Goal: Use online tool/utility: Utilize a website feature to perform a specific function

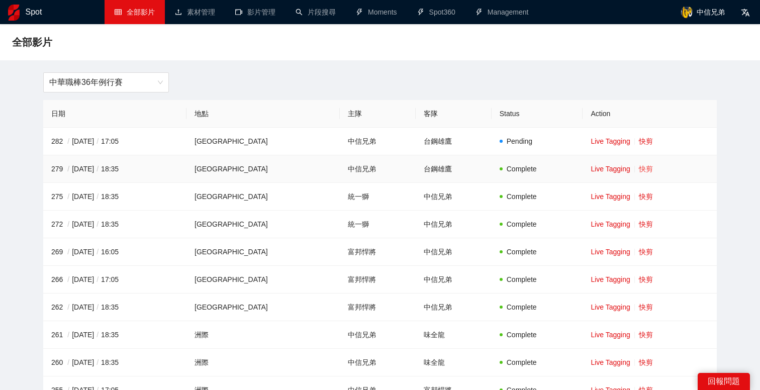
click at [639, 171] on link "快剪" at bounding box center [646, 169] width 14 height 8
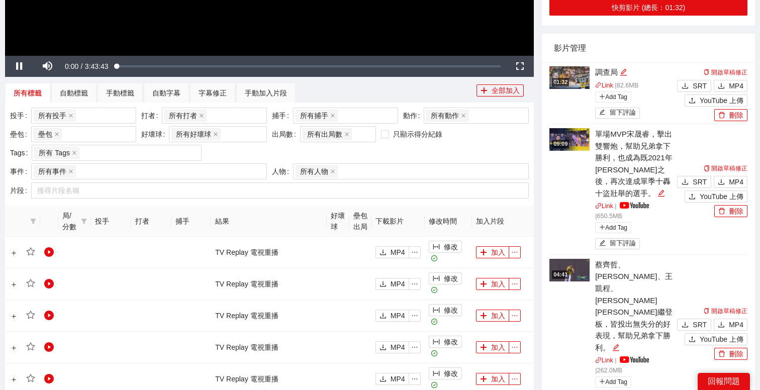
scroll to position [324, 0]
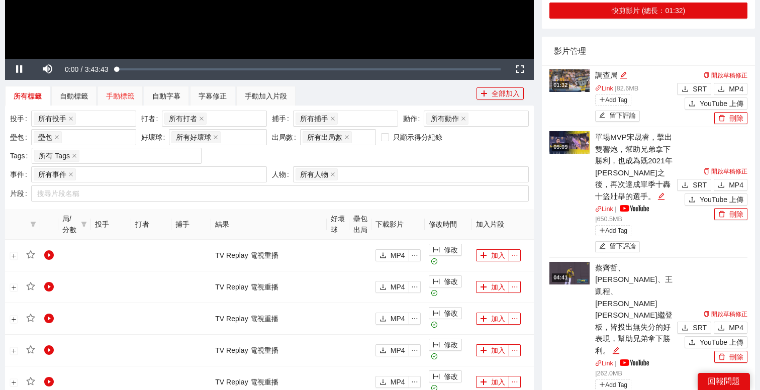
click at [126, 88] on div "手動標籤" at bounding box center [119, 96] width 45 height 20
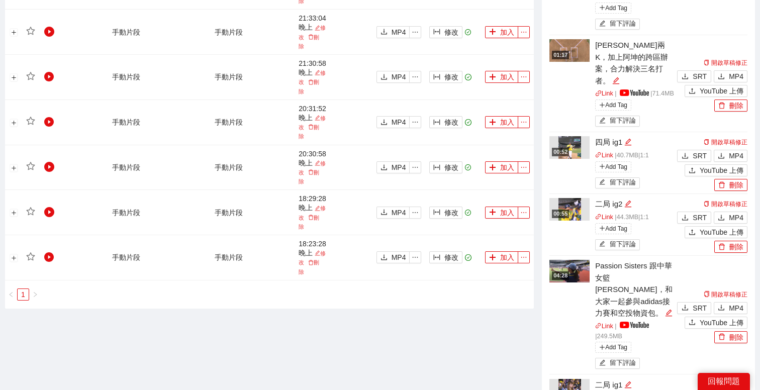
scroll to position [697, 0]
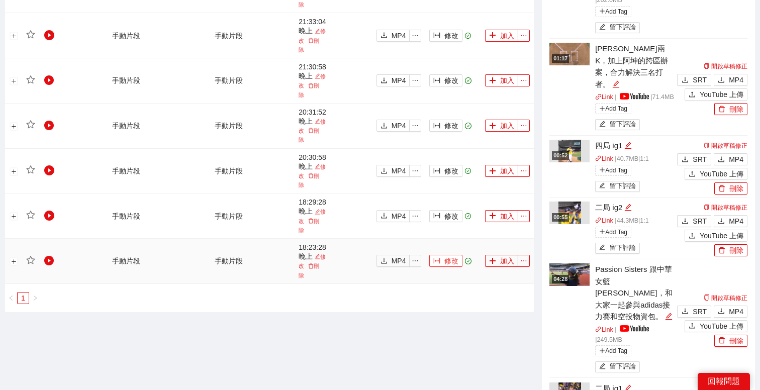
click at [440, 258] on icon "column-width" at bounding box center [437, 261] width 7 height 6
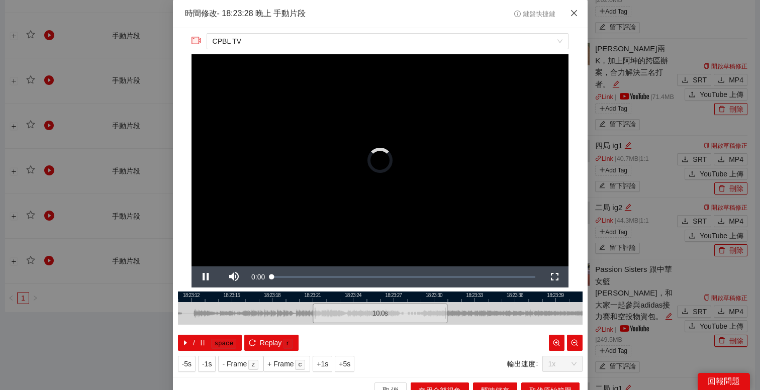
click at [577, 12] on icon "close" at bounding box center [574, 13] width 8 height 8
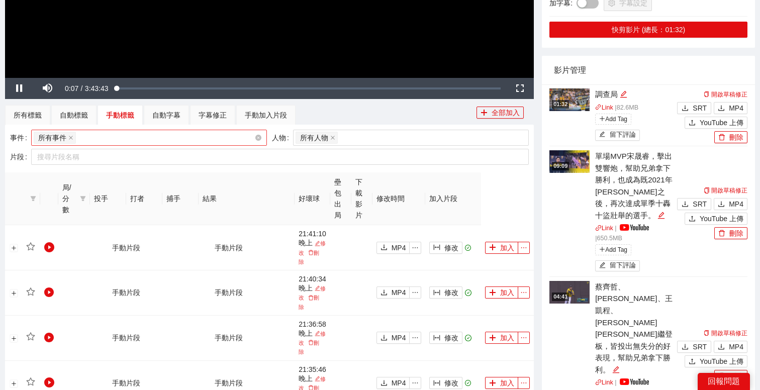
scroll to position [307, 0]
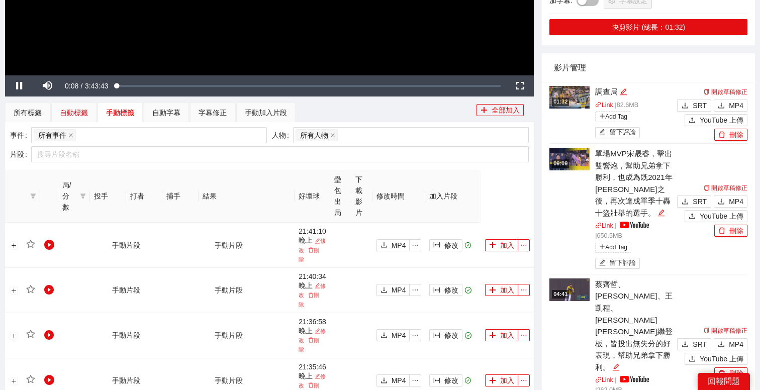
click at [72, 117] on div "自動標籤" at bounding box center [74, 112] width 28 height 11
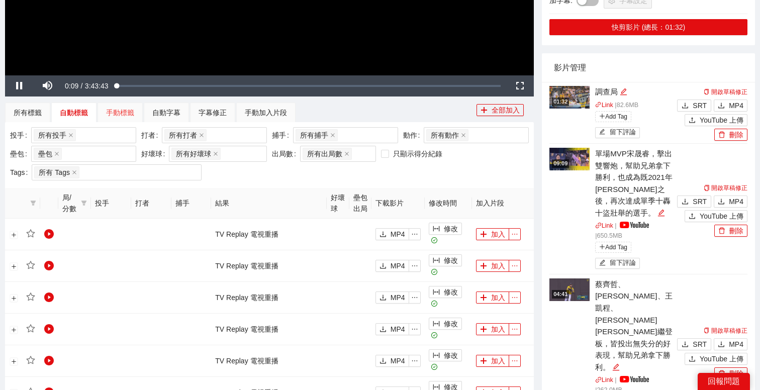
click at [137, 114] on div "手動標籤" at bounding box center [119, 113] width 45 height 20
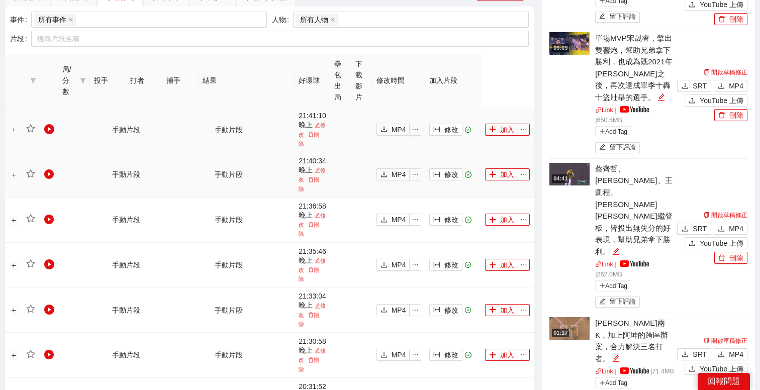
scroll to position [310, 0]
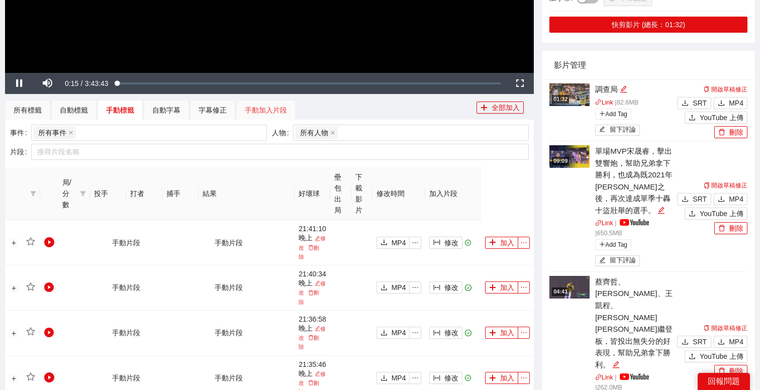
click at [257, 116] on div "手動加入片段" at bounding box center [265, 110] width 59 height 20
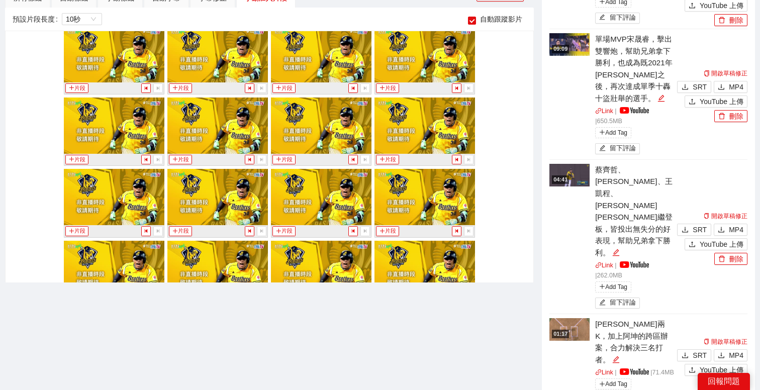
scroll to position [0, 0]
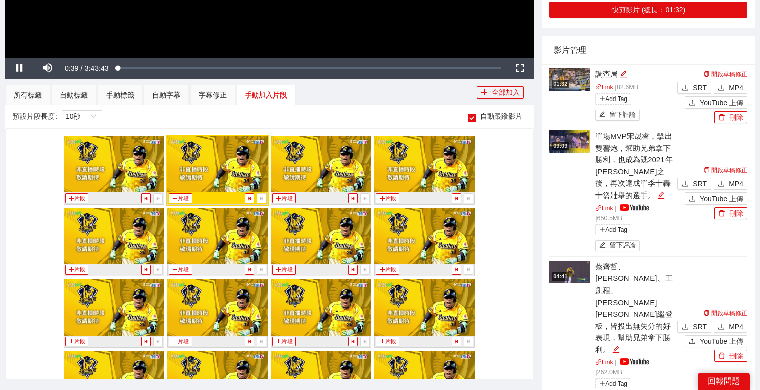
click at [502, 118] on span "自動跟蹤影片" at bounding box center [501, 116] width 50 height 11
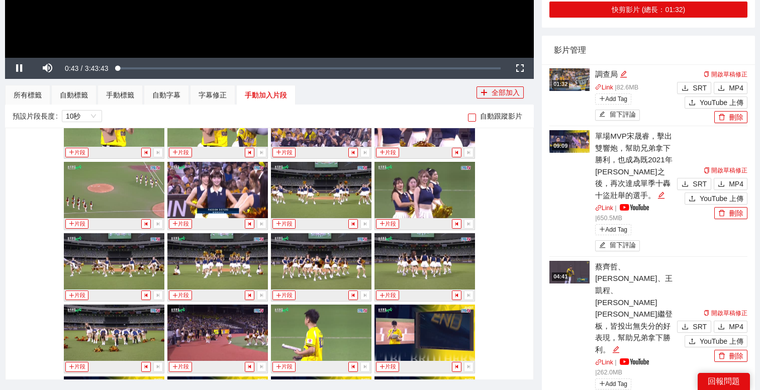
scroll to position [1008, 0]
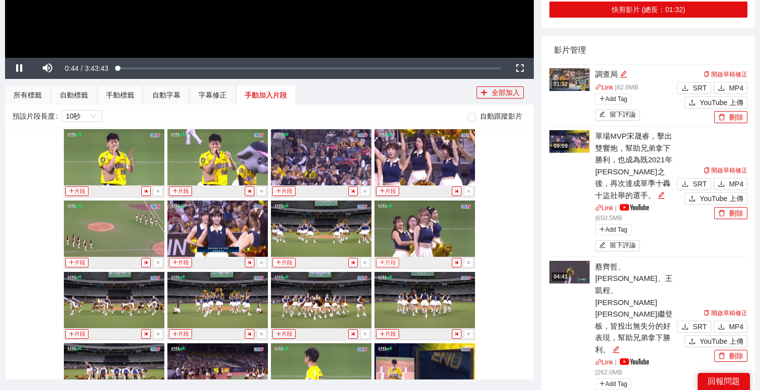
click at [388, 261] on button "片段" at bounding box center [387, 263] width 23 height 10
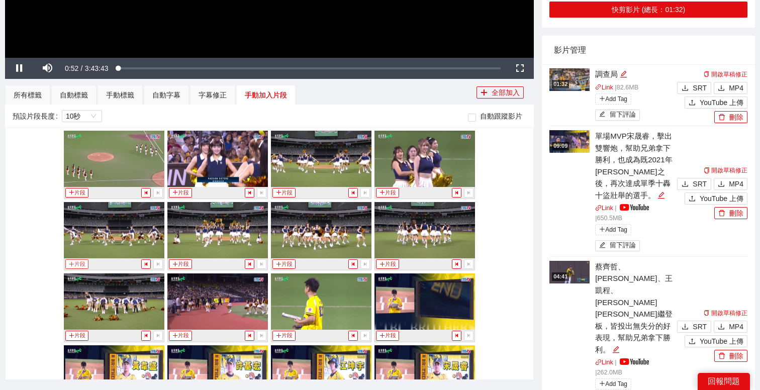
click at [70, 266] on icon "plus" at bounding box center [72, 264] width 6 height 6
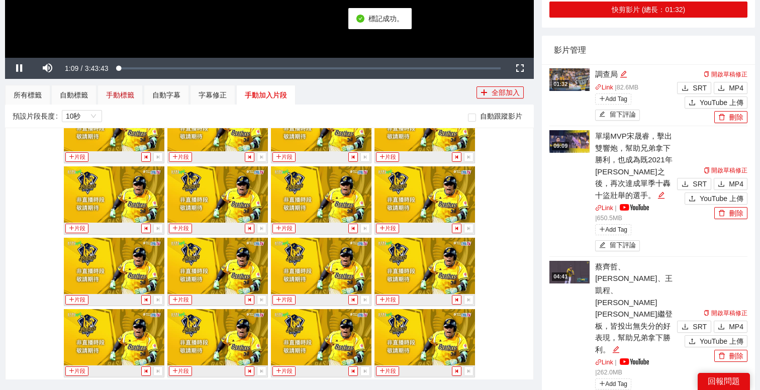
click at [120, 95] on div "手動標籤" at bounding box center [120, 94] width 28 height 11
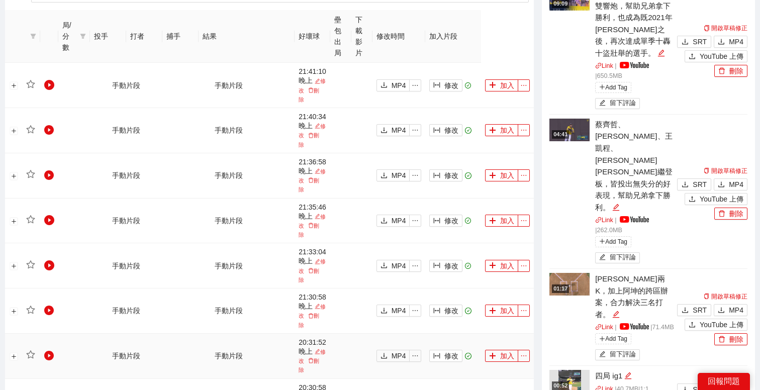
scroll to position [342, 0]
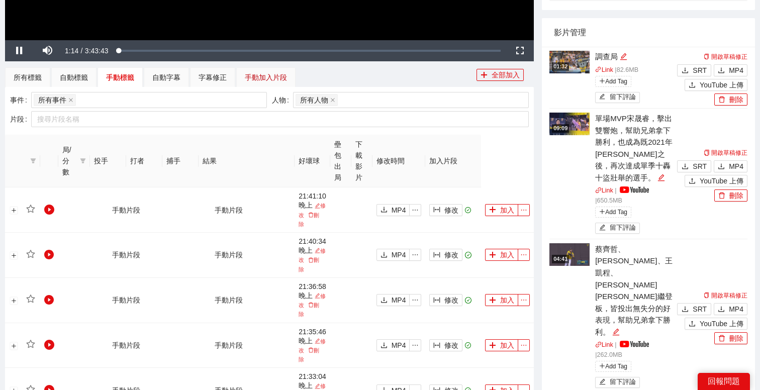
click at [275, 72] on div "手動加入片段" at bounding box center [266, 77] width 42 height 11
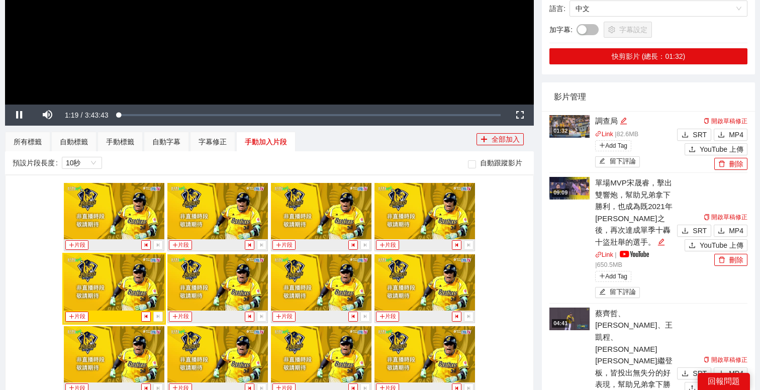
scroll to position [342, 0]
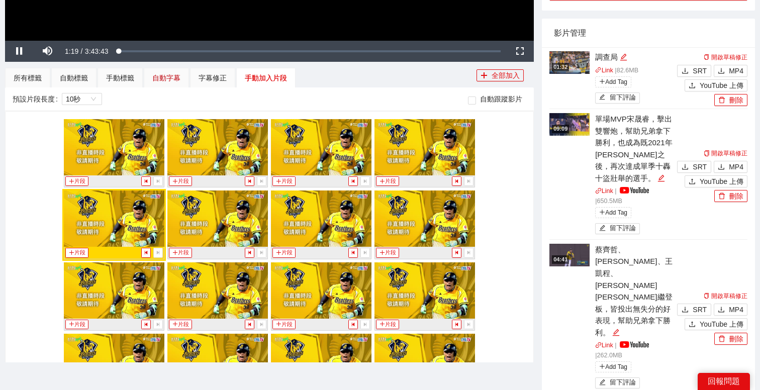
click at [169, 81] on div "自動字幕" at bounding box center [166, 77] width 28 height 11
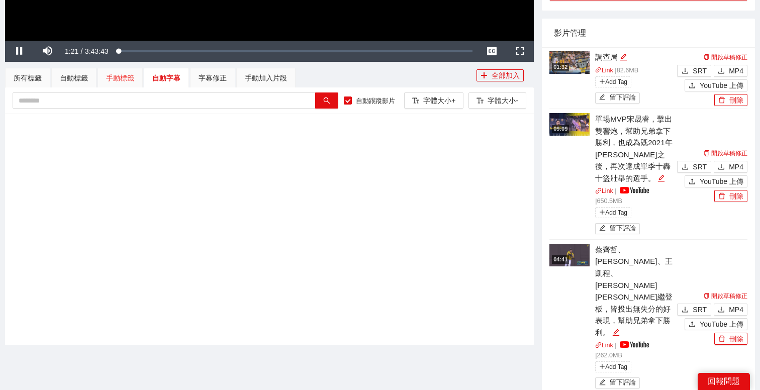
click at [113, 71] on div "手動標籤" at bounding box center [119, 78] width 45 height 20
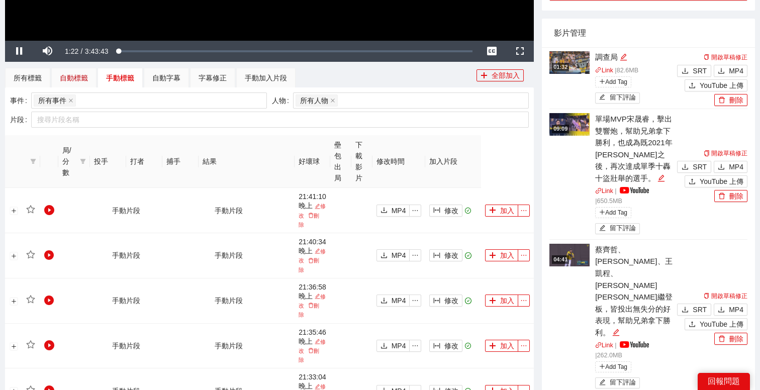
click at [84, 78] on div "自動標籤" at bounding box center [74, 77] width 28 height 11
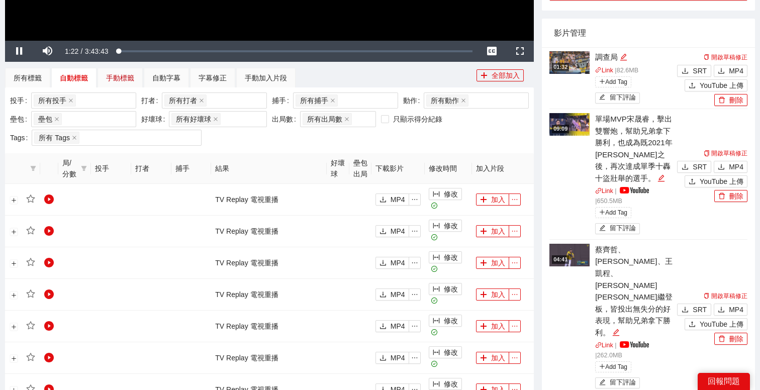
click at [118, 80] on div "手動標籤" at bounding box center [120, 77] width 28 height 11
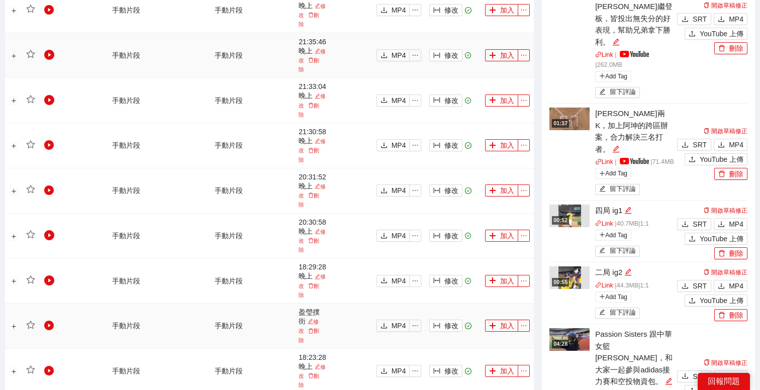
scroll to position [632, 0]
click at [456, 321] on span "修改" at bounding box center [451, 326] width 14 height 11
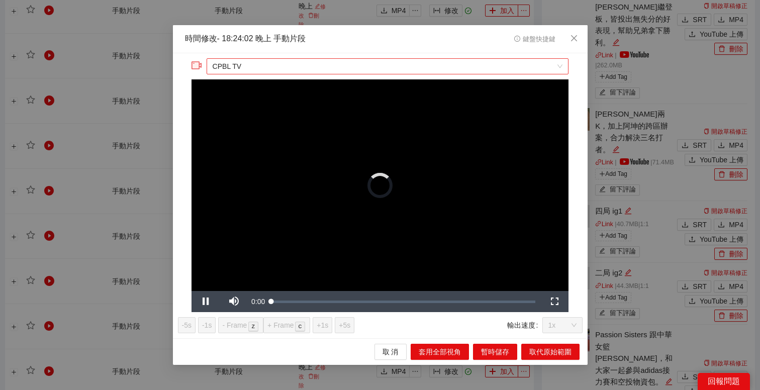
click at [383, 69] on div "**********" at bounding box center [379, 185] width 377 height 254
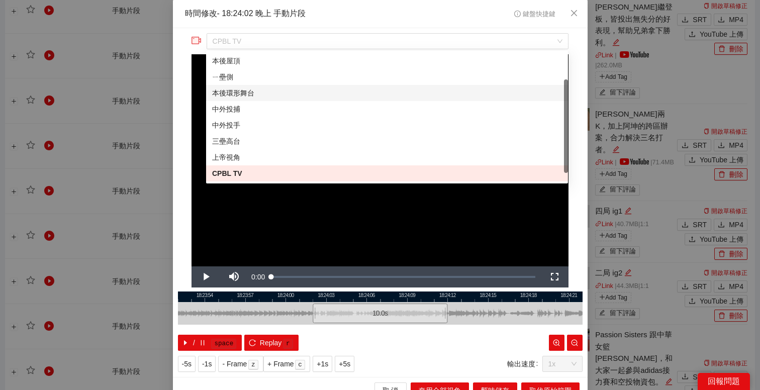
scroll to position [0, 0]
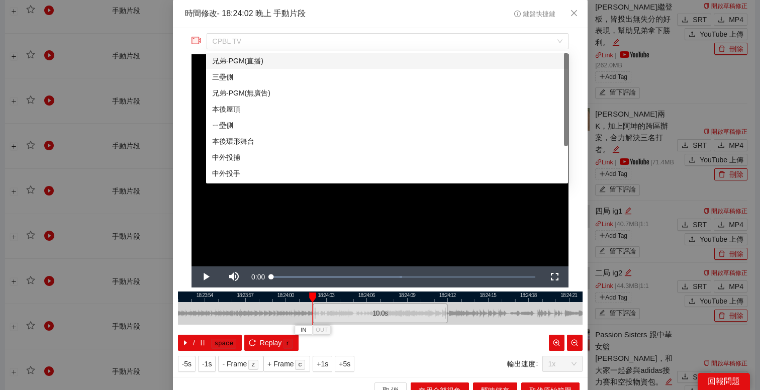
click at [332, 61] on div "兄弟-PGM(直播)" at bounding box center [387, 60] width 350 height 11
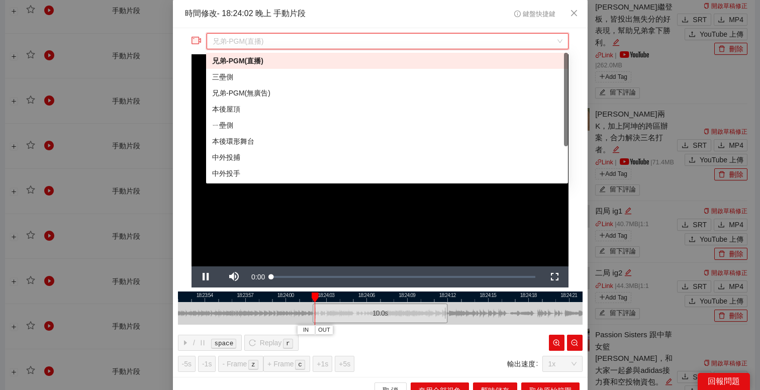
click at [331, 48] on span "兄弟-PGM(直播)" at bounding box center [388, 41] width 350 height 15
click at [317, 93] on div "兄弟-PGM(無廣告)" at bounding box center [387, 92] width 350 height 11
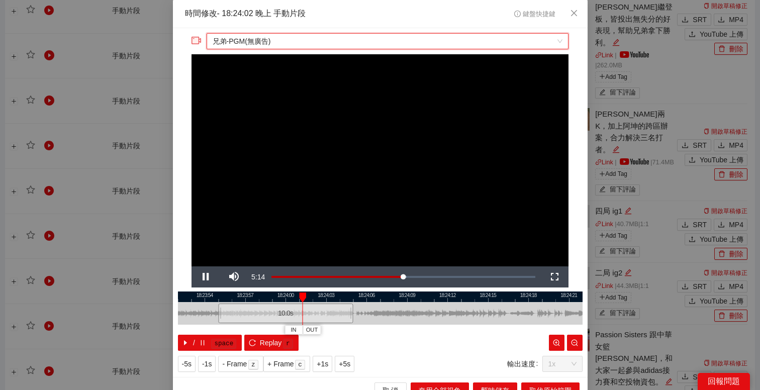
click at [397, 297] on div at bounding box center [380, 296] width 405 height 11
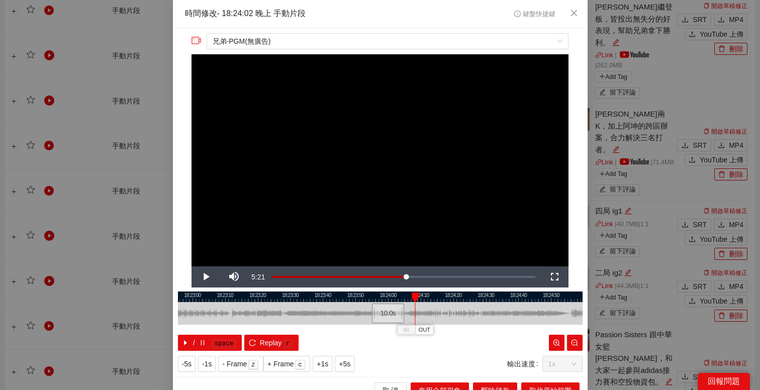
click at [446, 295] on div at bounding box center [380, 296] width 405 height 11
click at [451, 329] on span "OUT" at bounding box center [455, 330] width 12 height 9
click at [418, 294] on div at bounding box center [380, 296] width 405 height 11
click at [412, 330] on button "IN" at bounding box center [408, 330] width 18 height 10
click at [405, 294] on div at bounding box center [380, 296] width 405 height 11
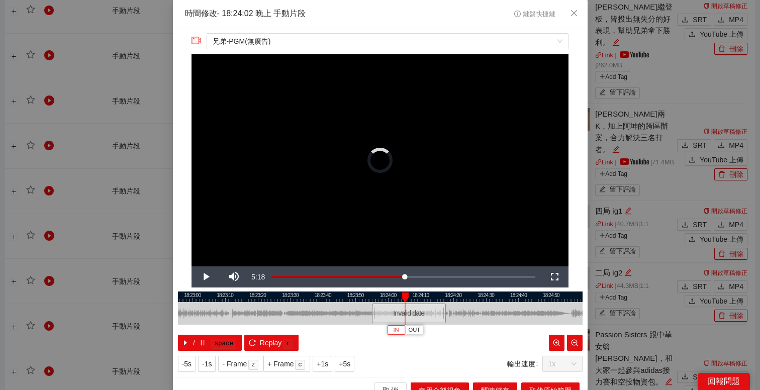
click at [399, 332] on button "IN" at bounding box center [396, 330] width 18 height 10
click at [390, 295] on div at bounding box center [380, 296] width 405 height 11
click at [385, 294] on div at bounding box center [380, 296] width 405 height 11
click at [380, 294] on div at bounding box center [380, 296] width 405 height 11
click at [369, 293] on div at bounding box center [379, 296] width 405 height 11
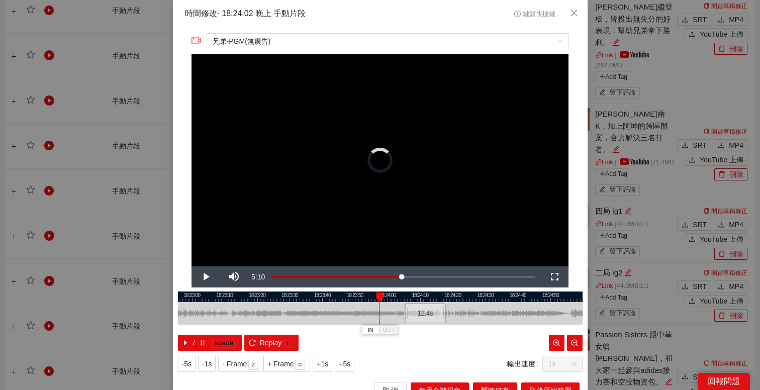
click at [376, 294] on div "IN OUT" at bounding box center [379, 297] width 7 height 10
click at [405, 295] on div at bounding box center [380, 296] width 405 height 11
click at [413, 295] on div at bounding box center [380, 296] width 405 height 11
click at [413, 294] on div at bounding box center [380, 296] width 405 height 11
click at [444, 330] on span "OUT" at bounding box center [440, 330] width 12 height 9
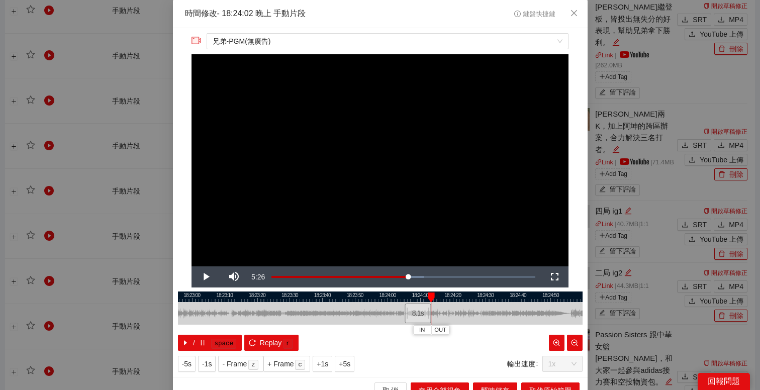
click at [406, 294] on div at bounding box center [380, 296] width 405 height 11
click at [401, 330] on span "IN" at bounding box center [404, 330] width 6 height 9
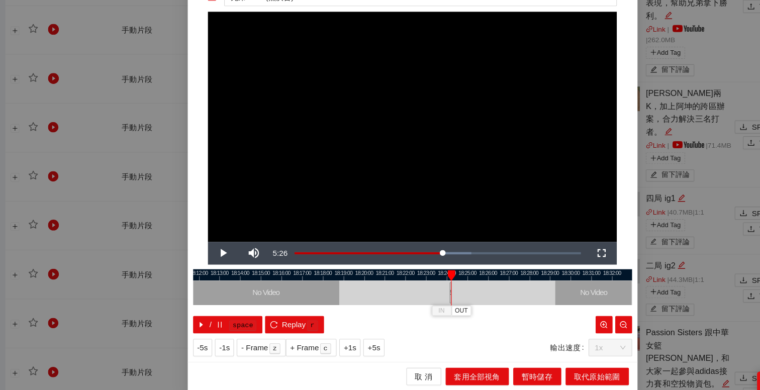
scroll to position [629, 0]
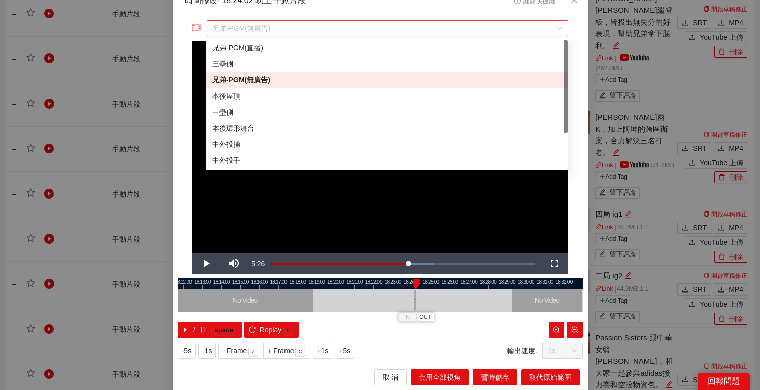
click at [323, 32] on span "兄弟-PGM(無廣告)" at bounding box center [388, 28] width 350 height 15
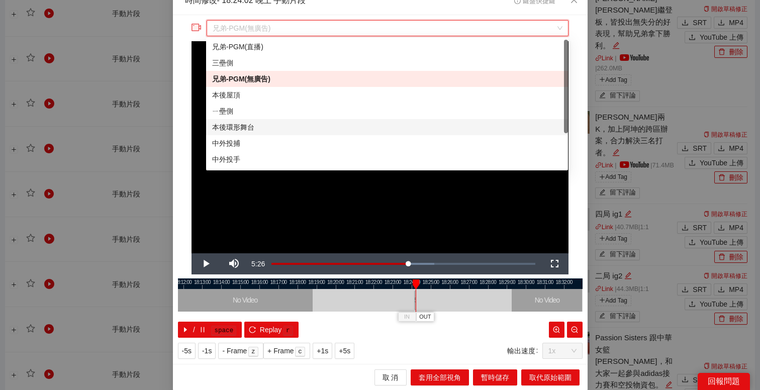
scroll to position [0, 0]
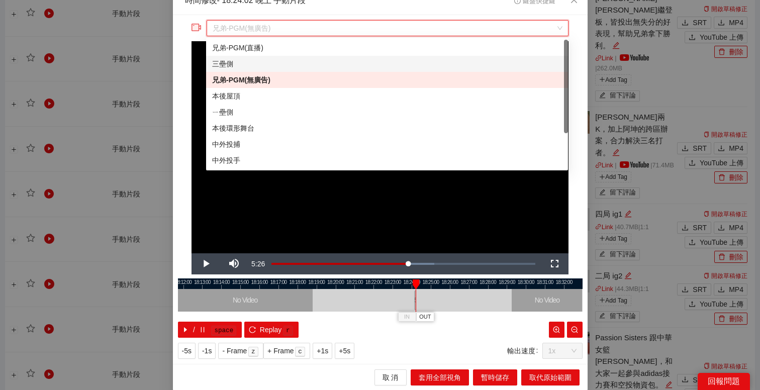
click at [267, 60] on div "三壘側" at bounding box center [387, 63] width 350 height 11
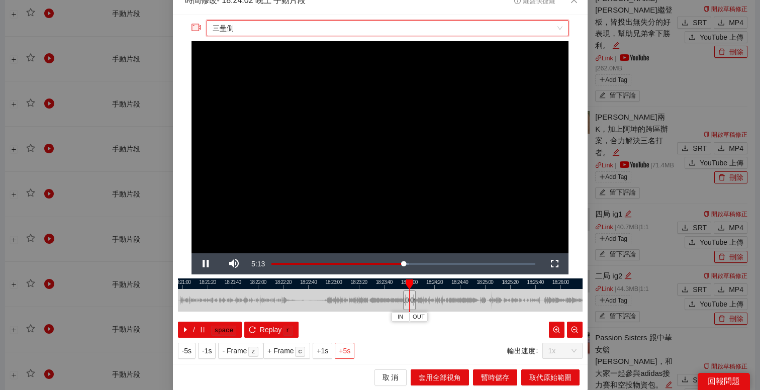
click at [353, 351] on button "+5s" at bounding box center [345, 351] width 20 height 16
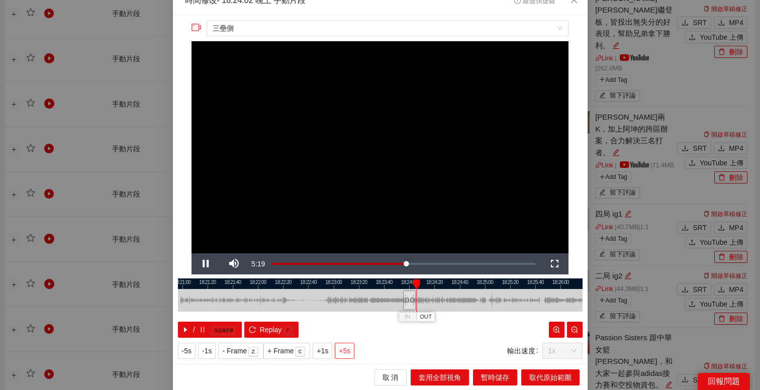
click at [350, 351] on span "+5s" at bounding box center [345, 350] width 12 height 11
click at [424, 280] on div at bounding box center [380, 283] width 405 height 11
click at [402, 278] on div at bounding box center [380, 283] width 405 height 11
click at [387, 278] on div at bounding box center [380, 283] width 405 height 11
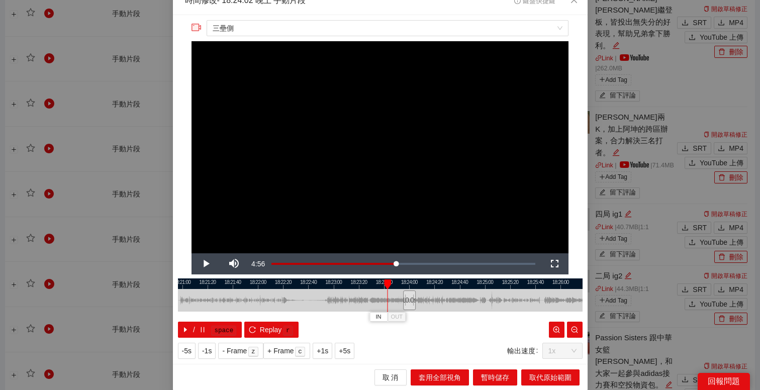
click at [369, 282] on div at bounding box center [380, 283] width 405 height 11
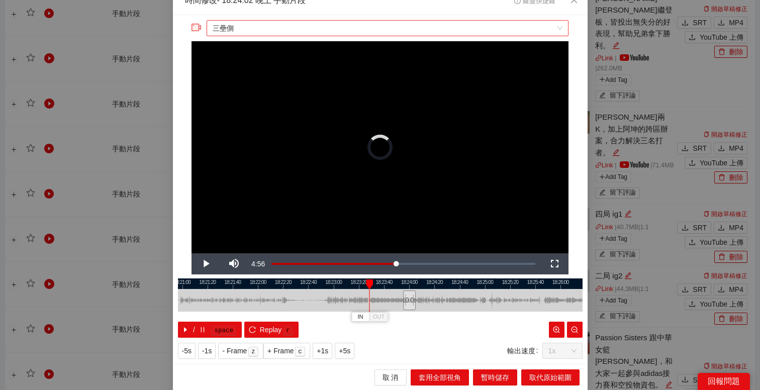
click at [407, 31] on span "三壘側" at bounding box center [388, 28] width 350 height 15
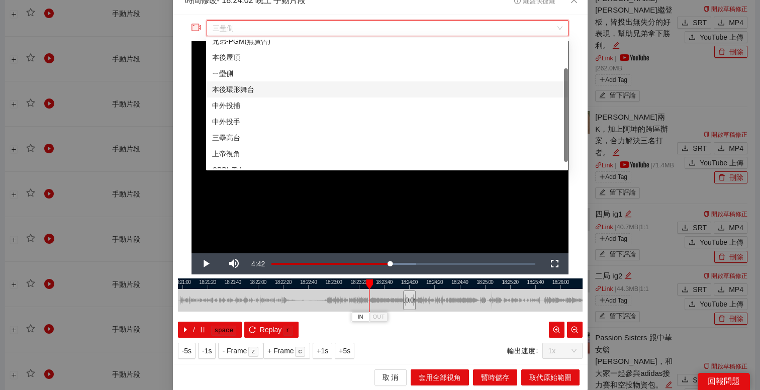
scroll to position [31, 0]
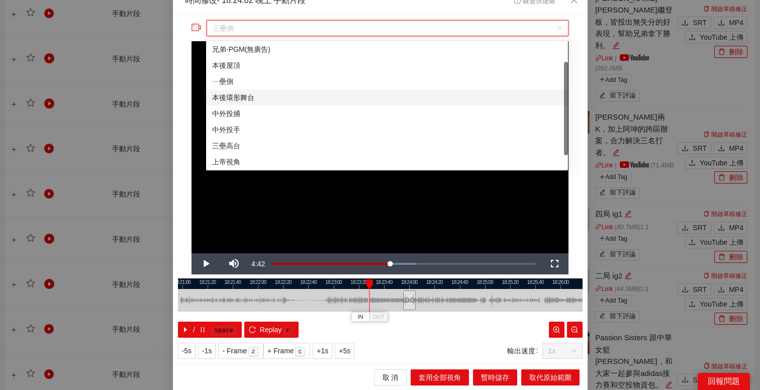
click at [310, 99] on div "本後環形舞台" at bounding box center [387, 97] width 350 height 11
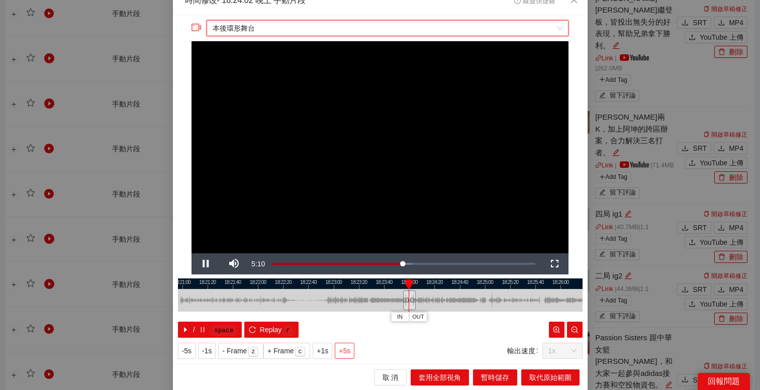
click at [347, 347] on span "+5s" at bounding box center [345, 350] width 12 height 11
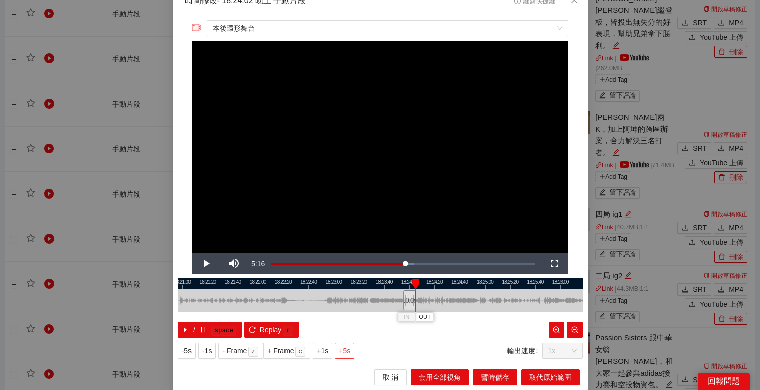
click at [347, 347] on span "+5s" at bounding box center [345, 350] width 12 height 11
click at [191, 351] on span "-5s" at bounding box center [187, 350] width 10 height 11
click at [188, 351] on span "-5s" at bounding box center [187, 350] width 10 height 11
click at [192, 353] on button "-5s" at bounding box center [187, 351] width 18 height 16
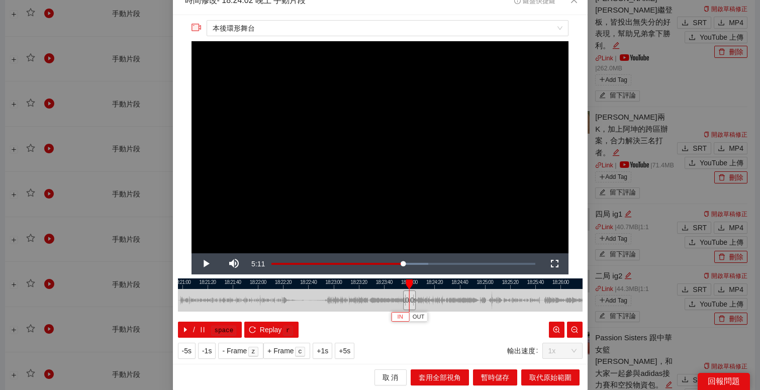
click at [399, 317] on span "IN" at bounding box center [400, 317] width 6 height 9
click at [195, 324] on button "/ space" at bounding box center [210, 330] width 64 height 16
click at [199, 326] on icon "pause" at bounding box center [202, 329] width 7 height 7
click at [206, 264] on span "Video Player" at bounding box center [206, 264] width 0 height 0
click at [435, 316] on span "OUT" at bounding box center [435, 317] width 12 height 9
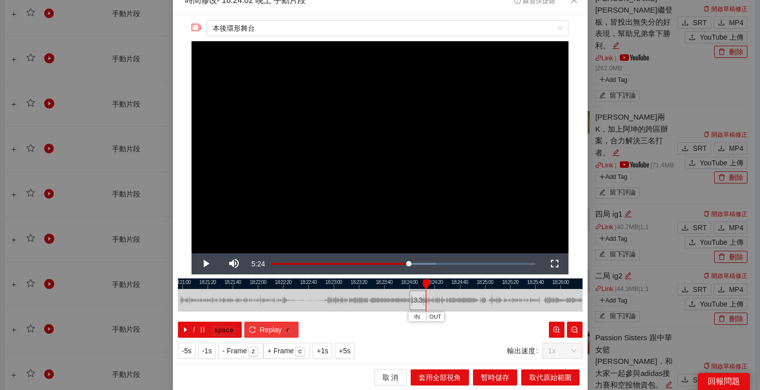
click at [278, 324] on span "Replay" at bounding box center [271, 329] width 22 height 11
click at [401, 317] on button "IN" at bounding box center [405, 317] width 18 height 10
click at [193, 325] on span "/" at bounding box center [194, 329] width 2 height 11
click at [284, 331] on kbd "r" at bounding box center [288, 331] width 10 height 10
click at [230, 328] on kbd "space" at bounding box center [223, 331] width 25 height 10
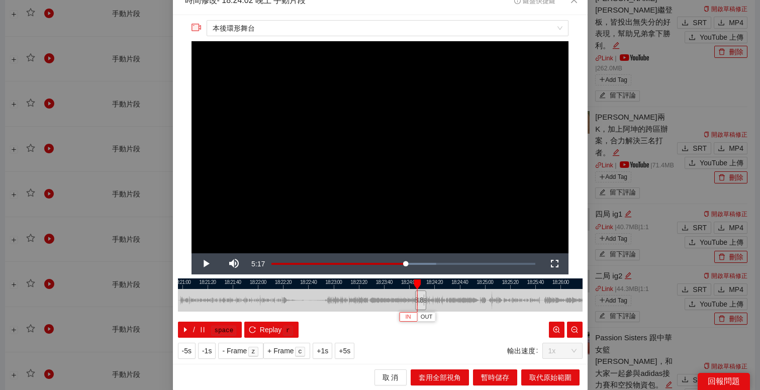
click at [403, 316] on button "IN" at bounding box center [408, 317] width 18 height 10
click at [275, 324] on span "Replay" at bounding box center [271, 329] width 22 height 11
click at [215, 351] on button "-1s" at bounding box center [207, 351] width 18 height 16
click at [441, 316] on button "OUT" at bounding box center [435, 317] width 18 height 10
click at [225, 327] on kbd "space" at bounding box center [223, 331] width 25 height 10
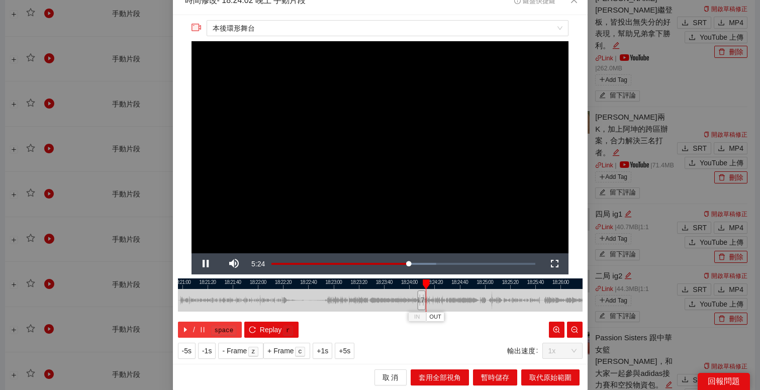
click at [225, 327] on kbd "space" at bounding box center [223, 331] width 25 height 10
click at [441, 315] on button "OUT" at bounding box center [435, 317] width 18 height 10
click at [286, 326] on kbd "r" at bounding box center [288, 331] width 10 height 10
click at [547, 374] on span "取代原始範圍" at bounding box center [550, 377] width 42 height 11
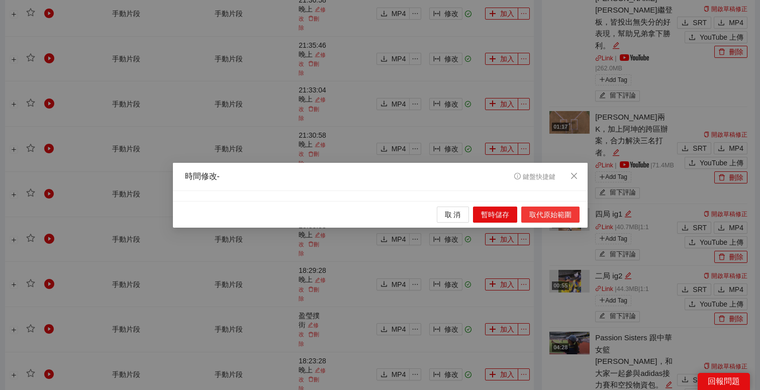
scroll to position [0, 0]
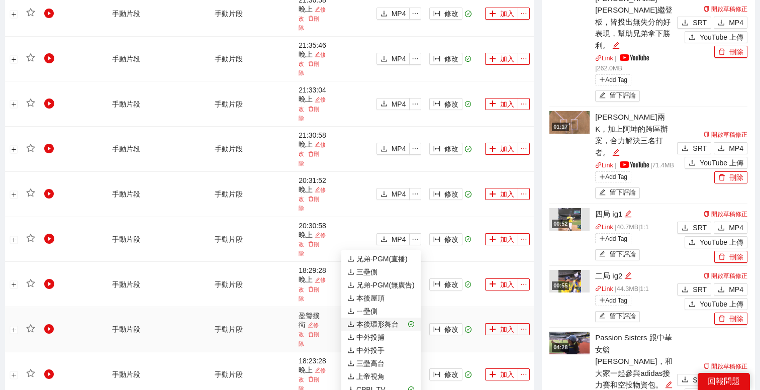
click at [393, 325] on div "本後環形舞台" at bounding box center [372, 324] width 51 height 11
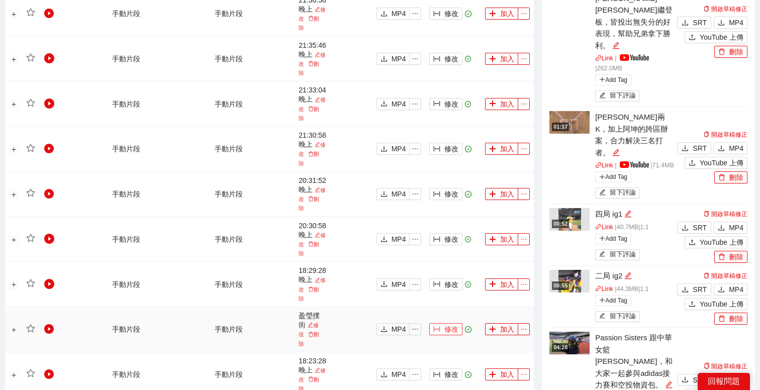
click at [447, 324] on span "修改" at bounding box center [451, 329] width 14 height 11
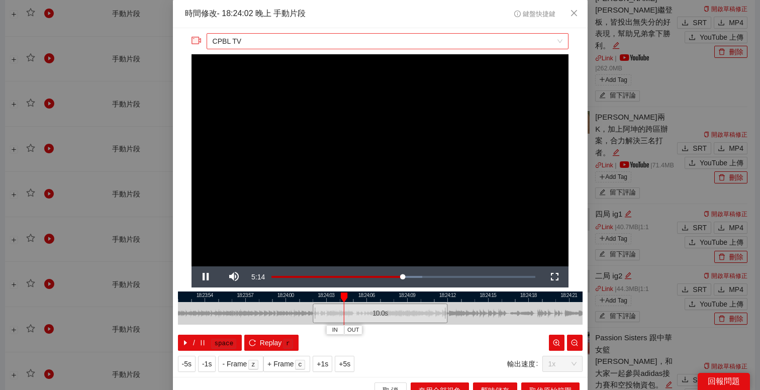
click at [327, 35] on span "CPBL TV" at bounding box center [388, 41] width 350 height 15
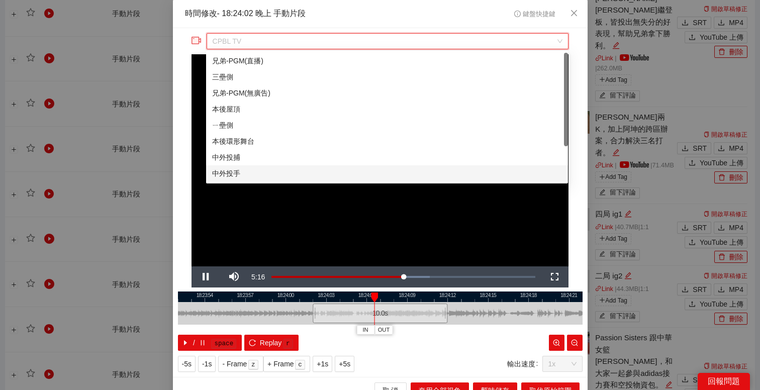
scroll to position [48, 0]
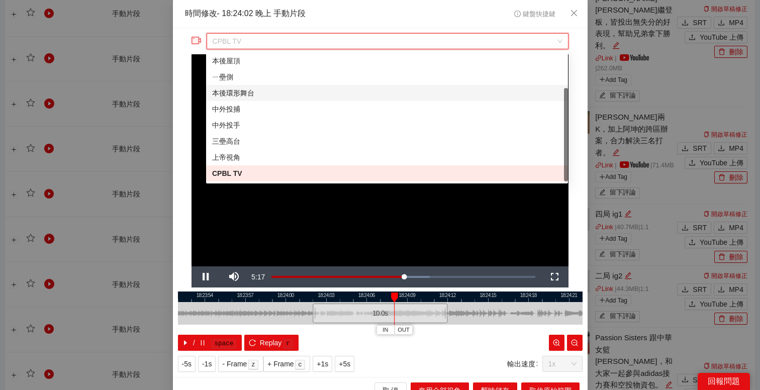
click at [283, 96] on div "本後環形舞台" at bounding box center [387, 92] width 350 height 11
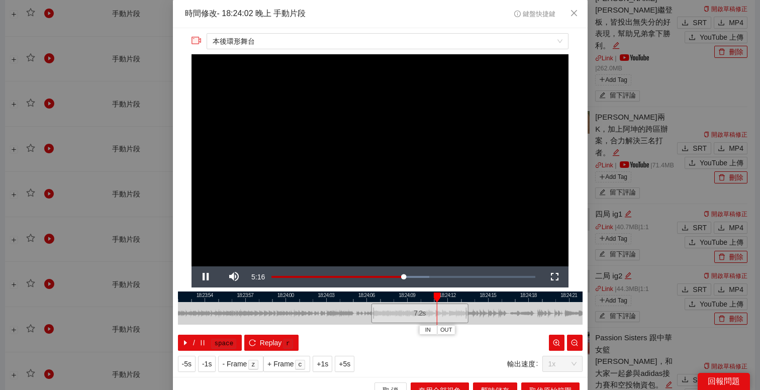
click at [380, 296] on div at bounding box center [380, 296] width 405 height 11
click at [207, 342] on button "/ space" at bounding box center [210, 343] width 64 height 16
click at [387, 328] on span "IN" at bounding box center [386, 330] width 6 height 9
click at [270, 341] on span "Replay" at bounding box center [271, 342] width 22 height 11
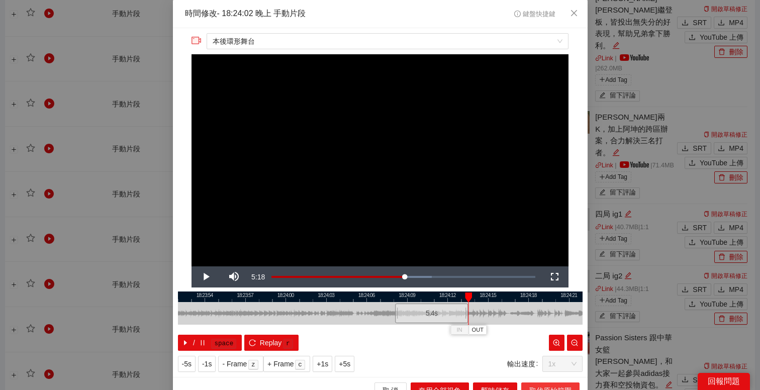
click at [552, 384] on button "取代原始範圍" at bounding box center [550, 390] width 58 height 16
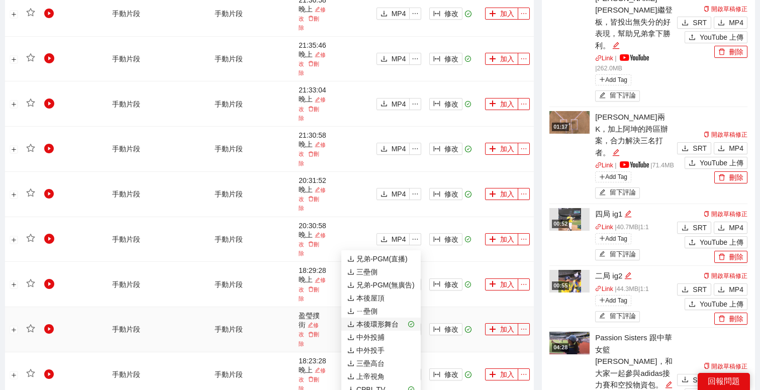
click at [381, 326] on div "本後環形舞台" at bounding box center [372, 324] width 51 height 11
